Goal: Navigation & Orientation: Understand site structure

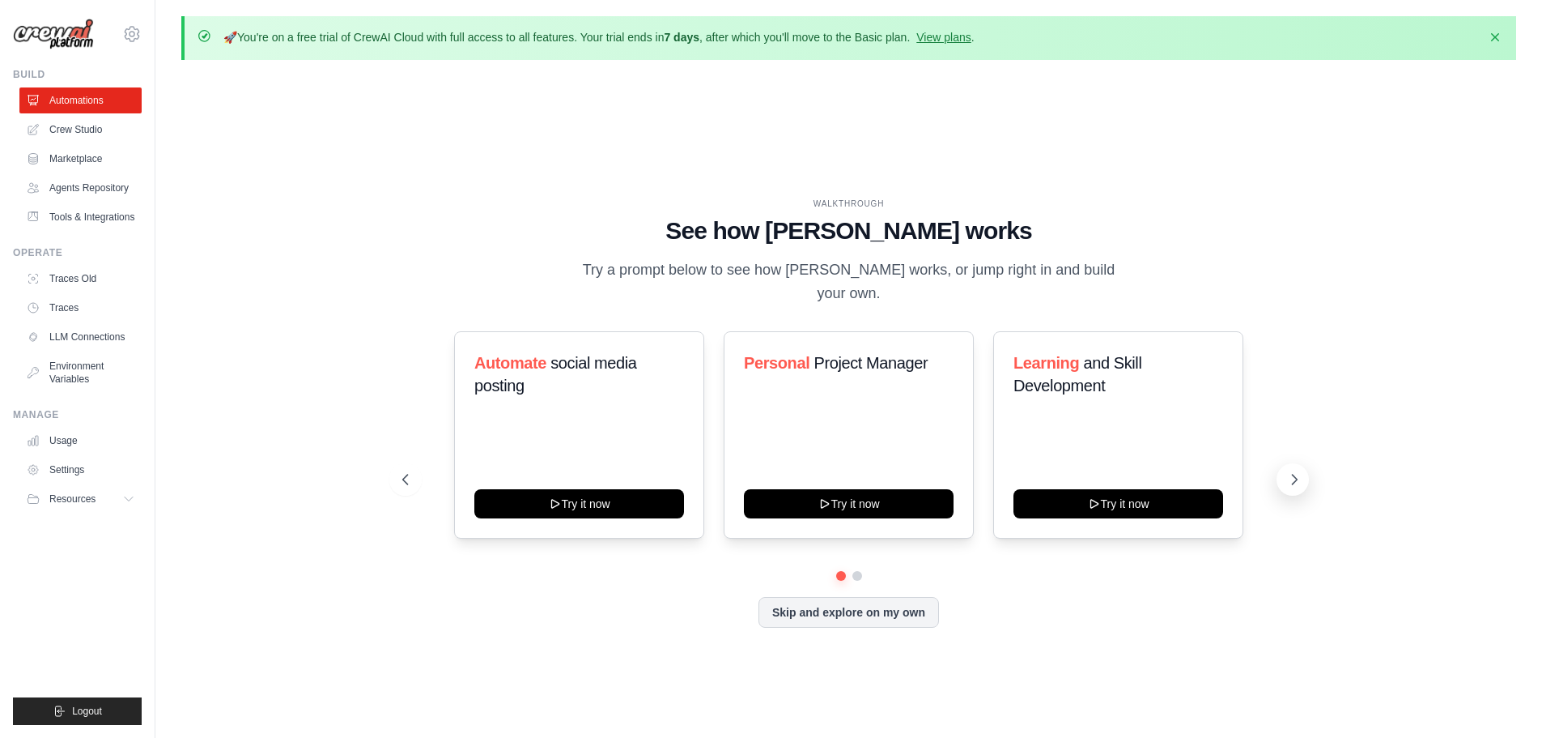
click at [1287, 483] on icon at bounding box center [1294, 479] width 16 height 16
click at [120, 158] on link "Marketplace" at bounding box center [82, 159] width 122 height 26
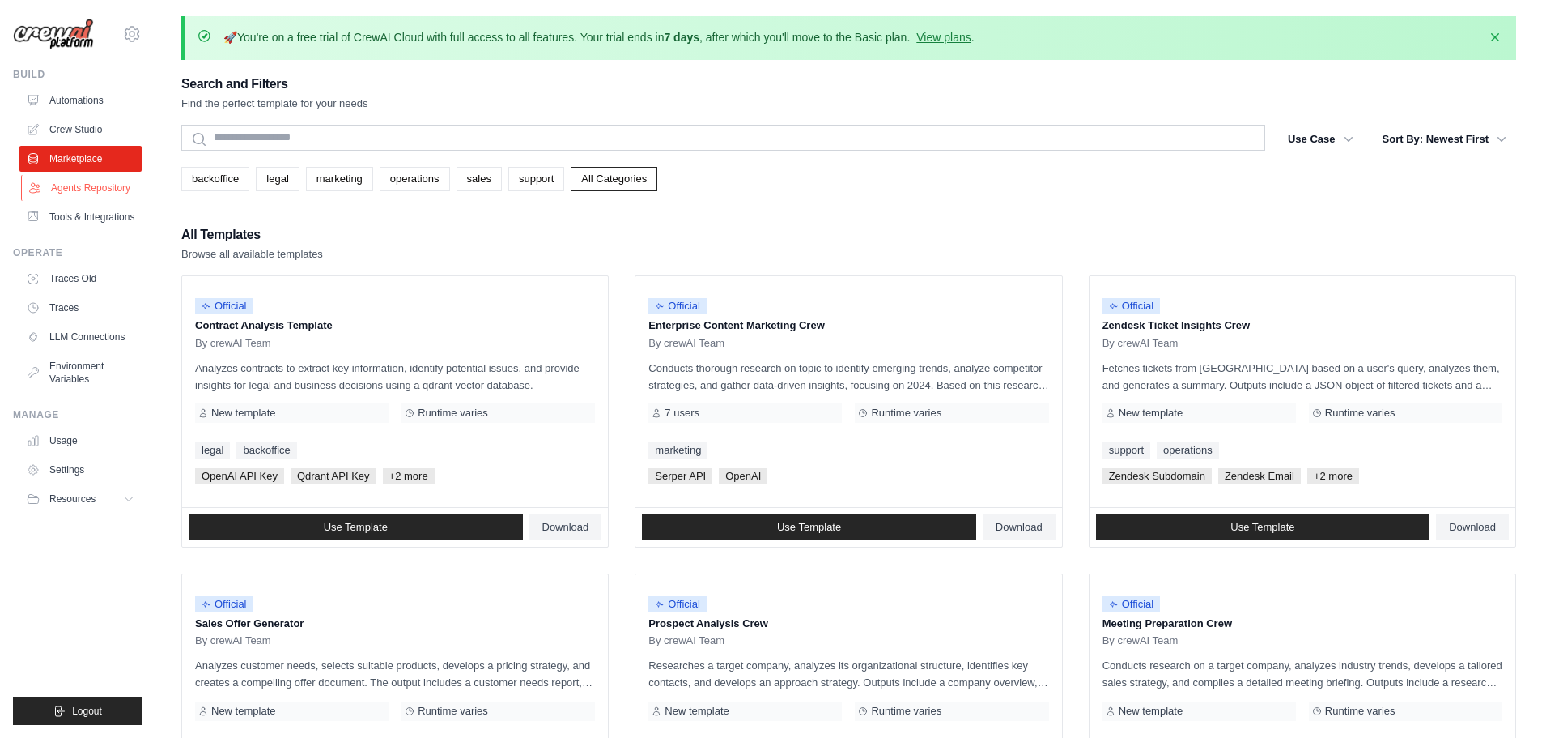
click at [77, 183] on link "Agents Repository" at bounding box center [82, 188] width 122 height 26
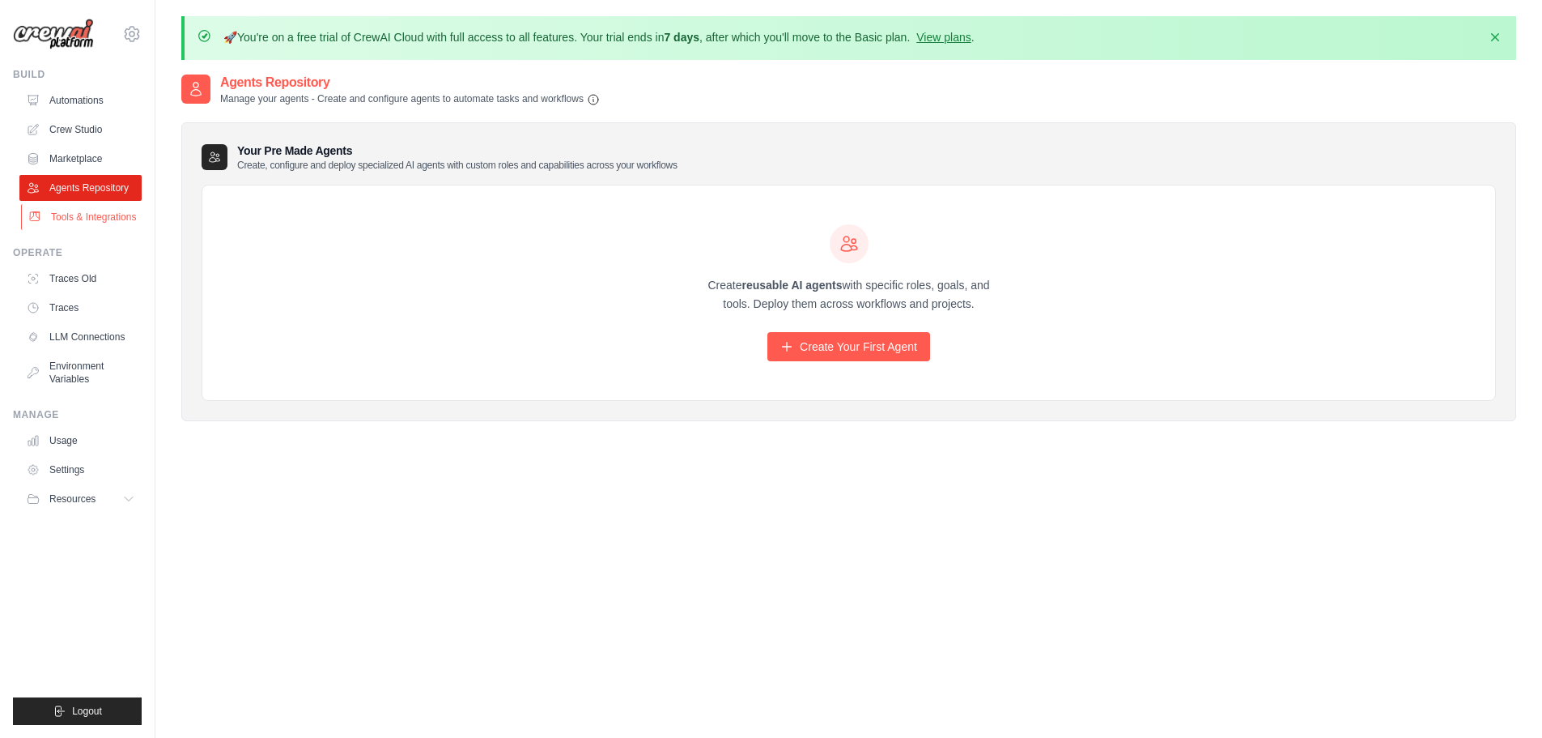
click at [115, 227] on link "Tools & Integrations" at bounding box center [82, 217] width 122 height 26
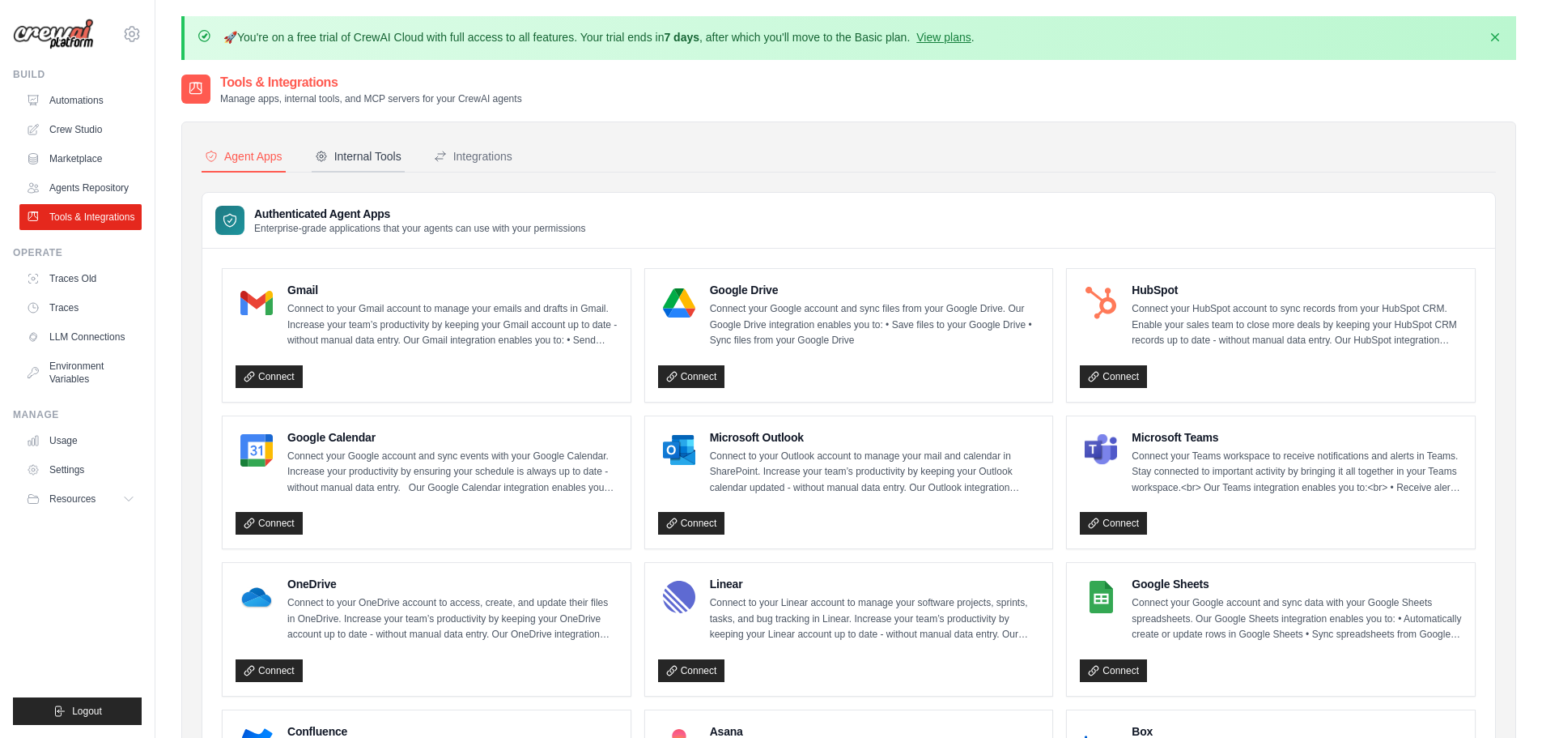
click at [370, 157] on div "Internal Tools" at bounding box center [358, 156] width 87 height 16
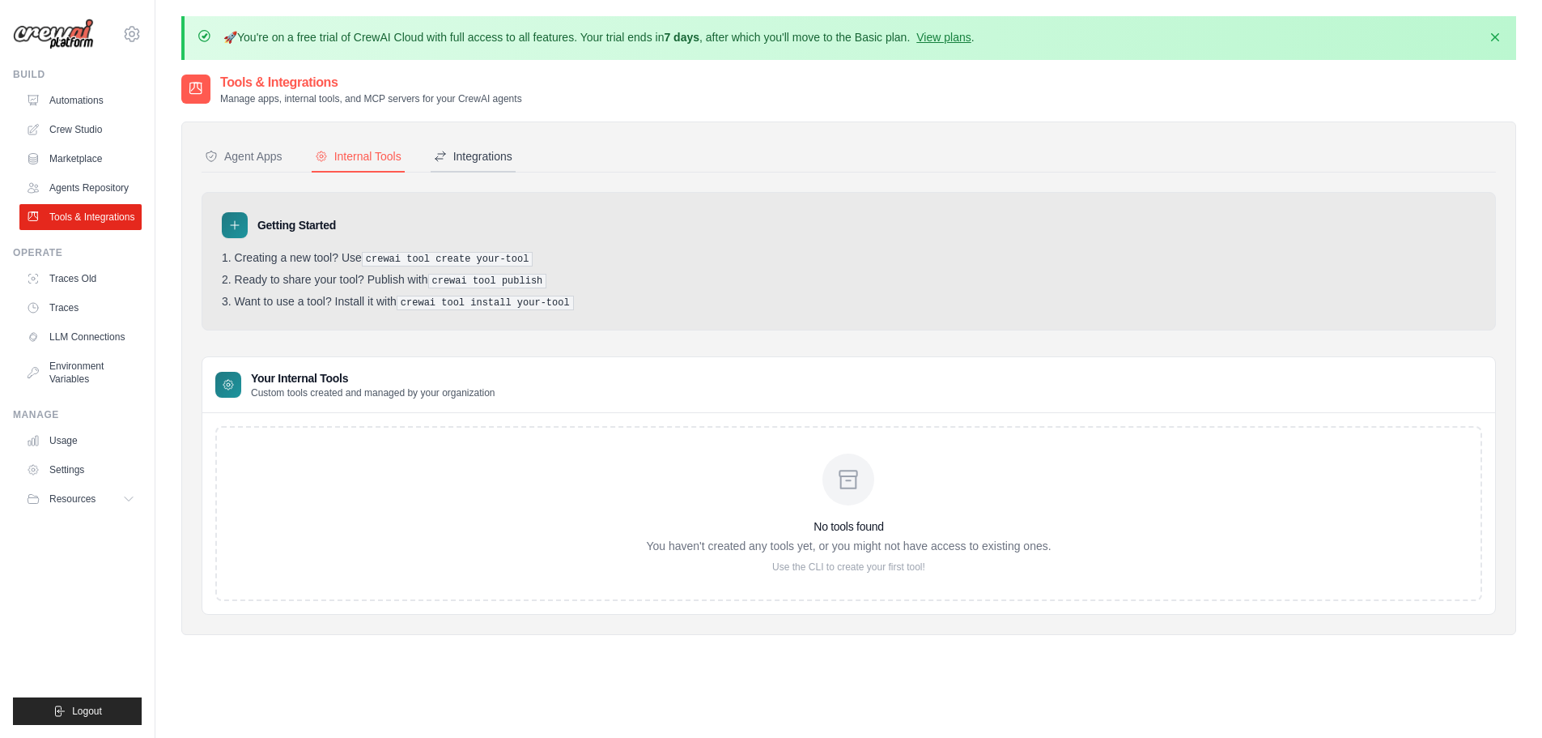
click at [516, 163] on button "Integrations" at bounding box center [473, 157] width 85 height 31
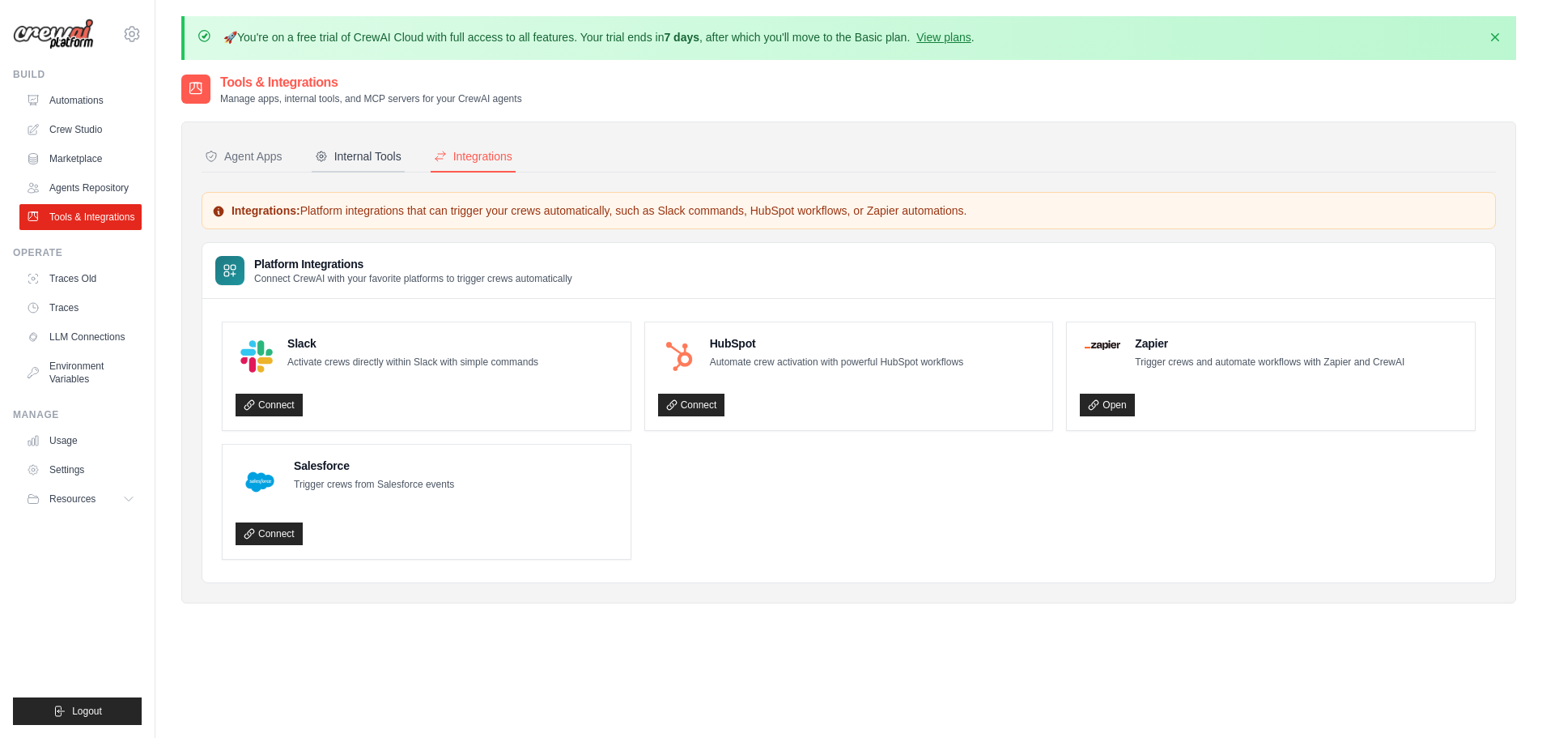
click at [391, 160] on div "Internal Tools" at bounding box center [358, 156] width 87 height 16
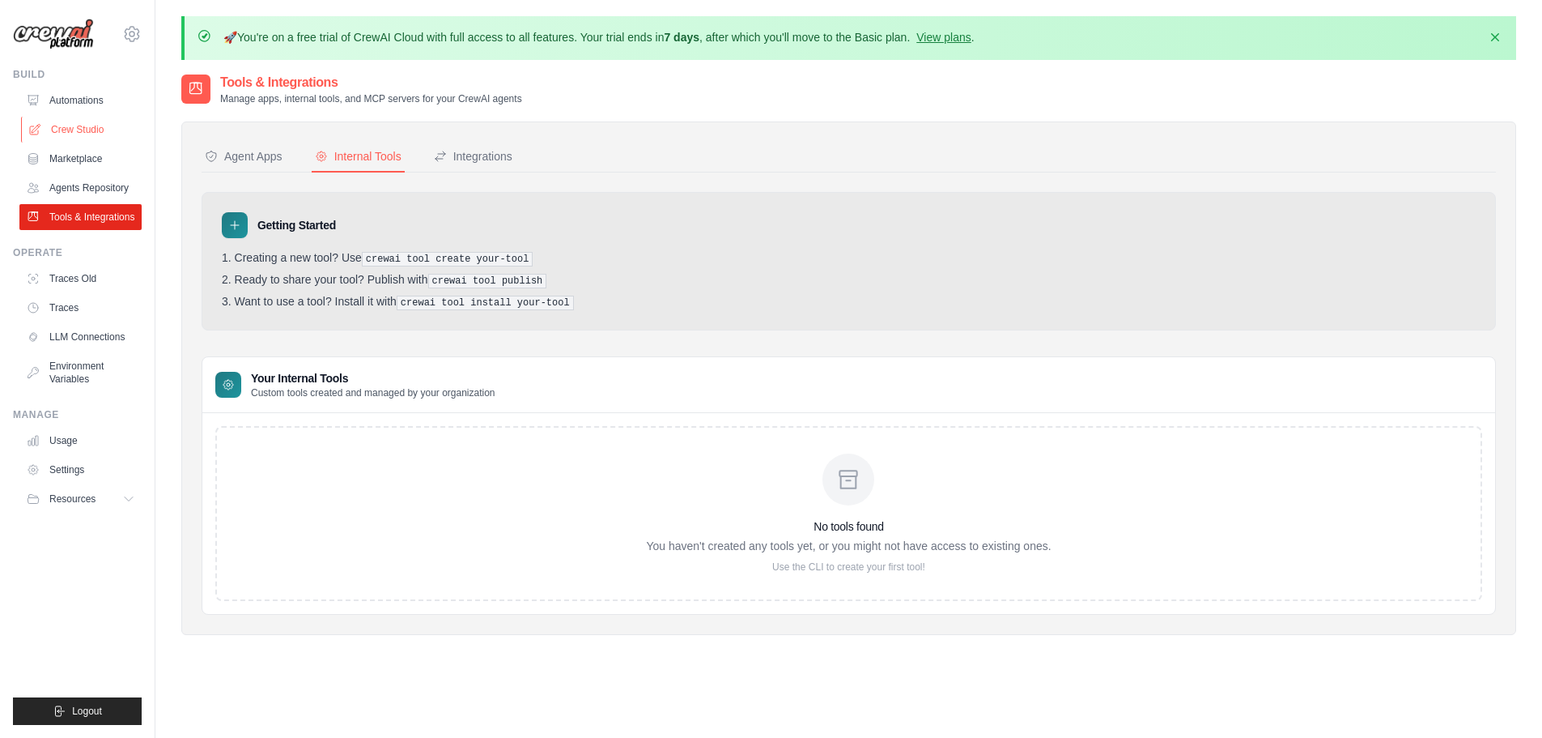
click at [101, 127] on link "Crew Studio" at bounding box center [82, 130] width 122 height 26
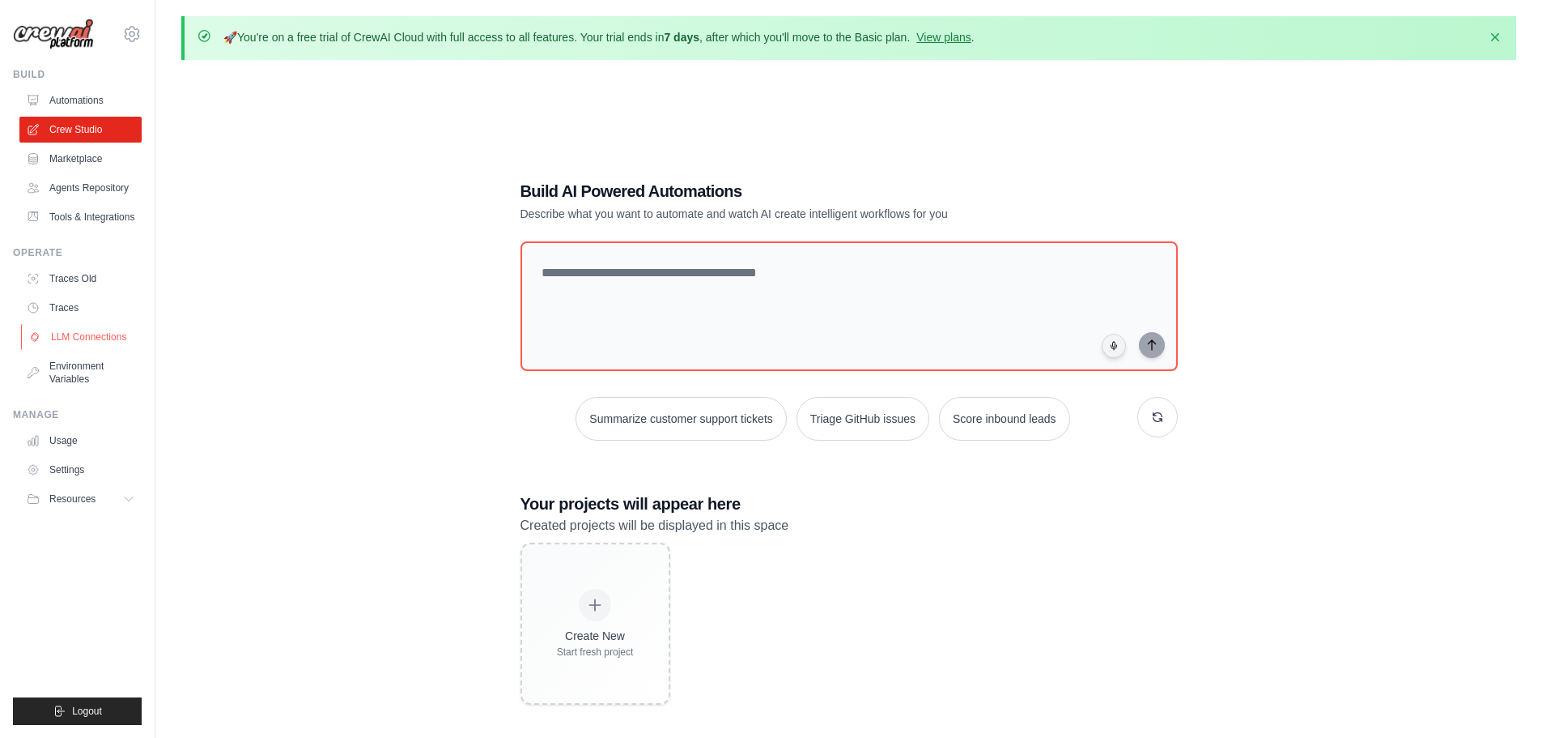
click at [116, 350] on link "LLM Connections" at bounding box center [82, 337] width 122 height 26
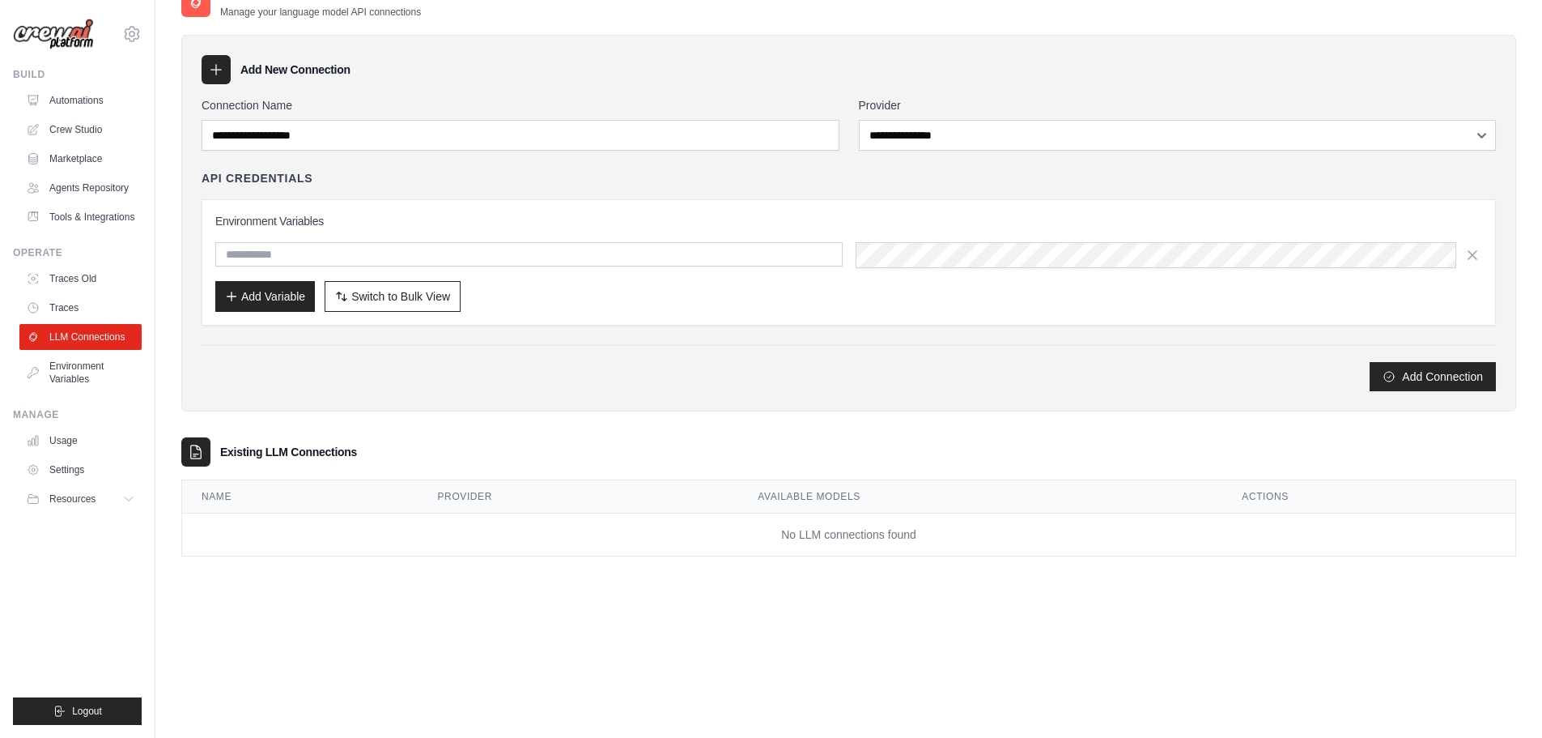
scroll to position [87, 0]
